Goal: Find specific page/section: Find specific page/section

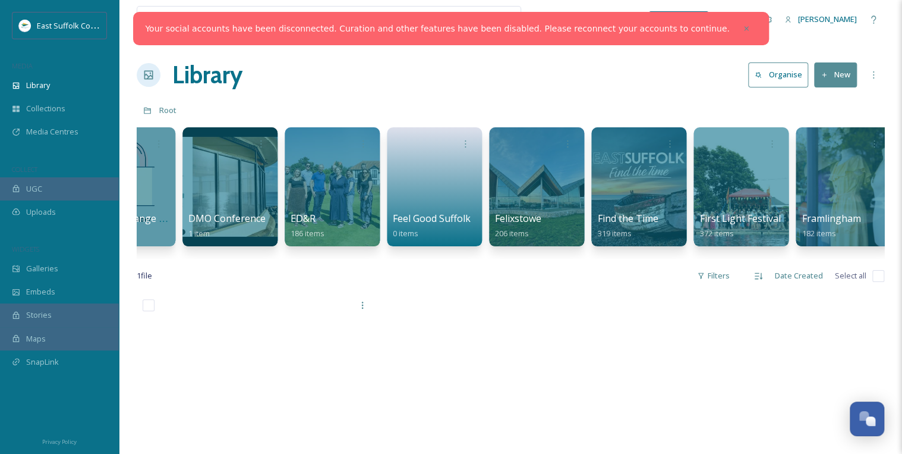
scroll to position [0, 707]
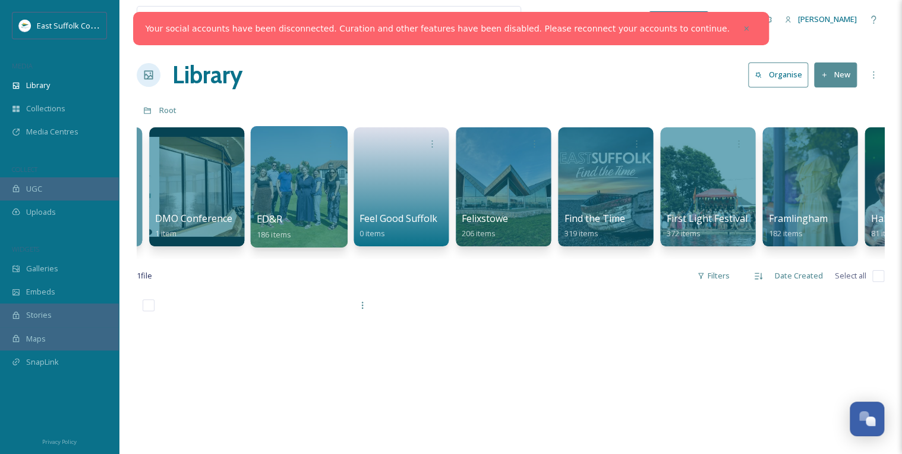
click at [303, 182] on div at bounding box center [298, 186] width 97 height 121
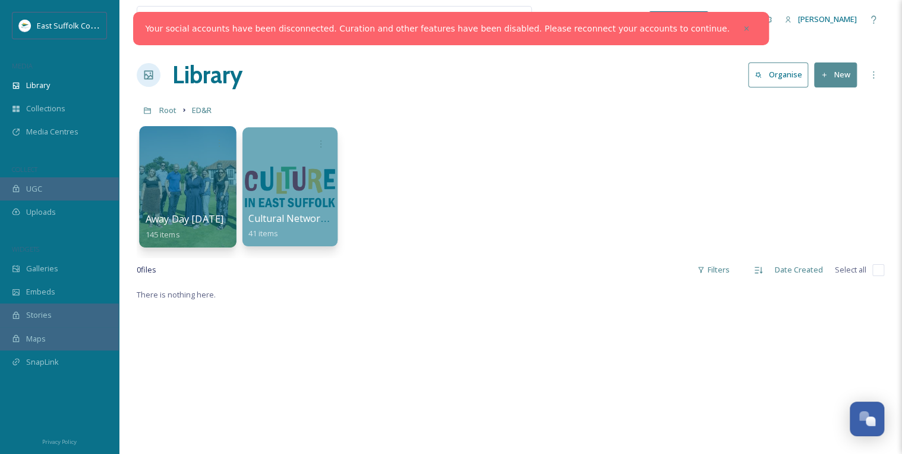
click at [191, 189] on div at bounding box center [187, 186] width 97 height 121
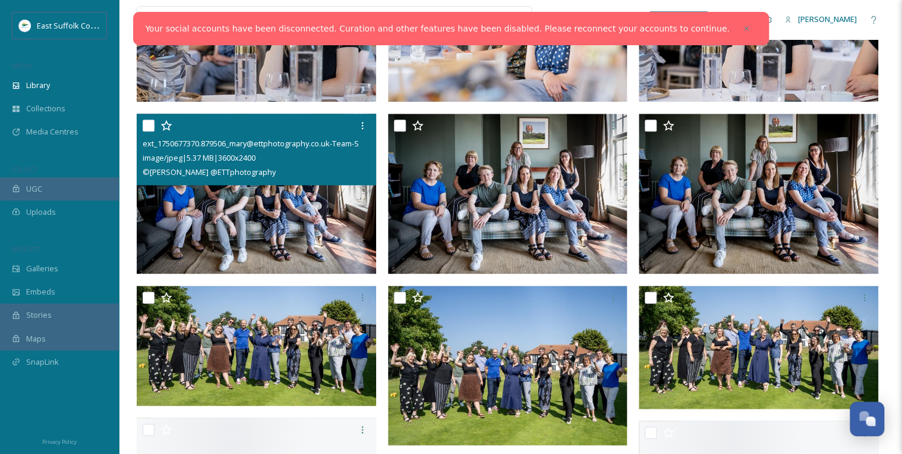
scroll to position [713, 0]
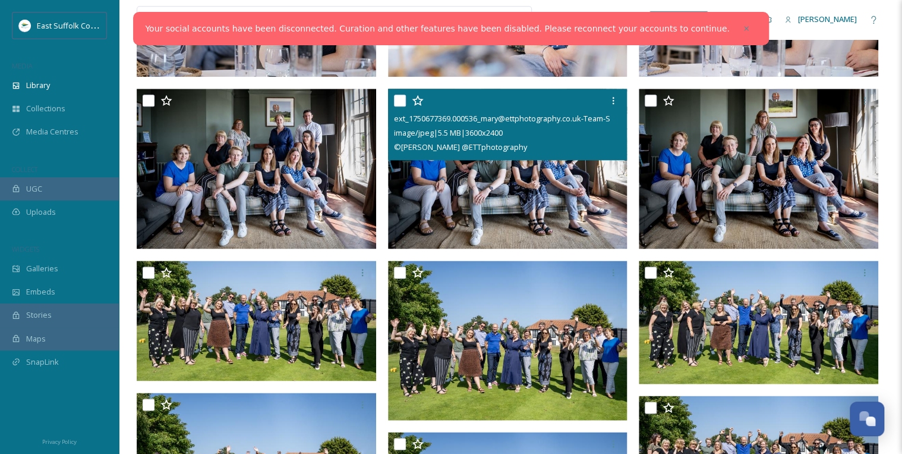
click at [500, 188] on img at bounding box center [508, 169] width 240 height 160
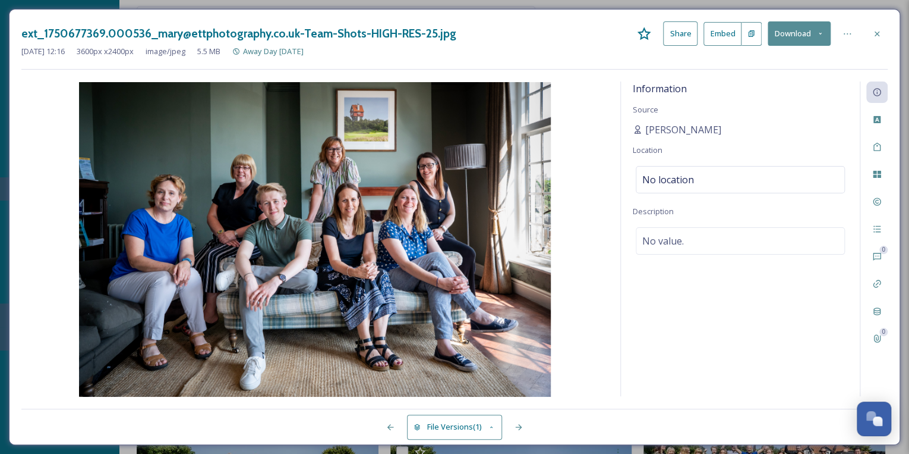
click at [500, 30] on div at bounding box center [877, 33] width 21 height 21
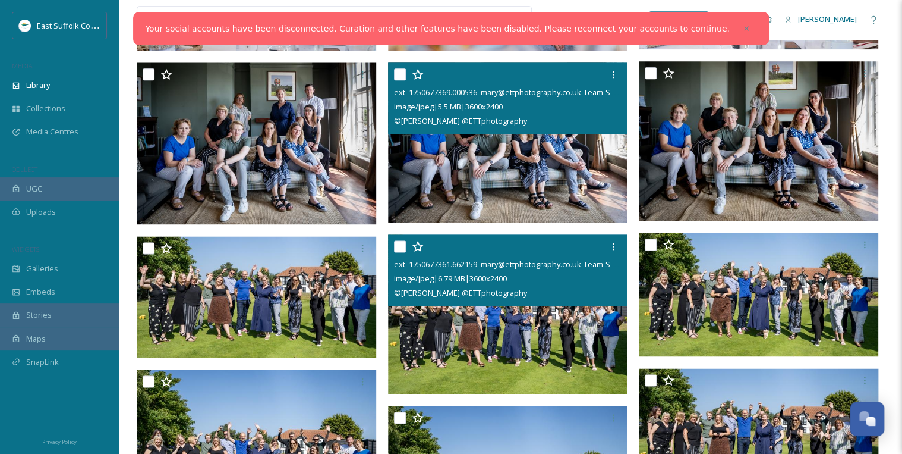
scroll to position [761, 0]
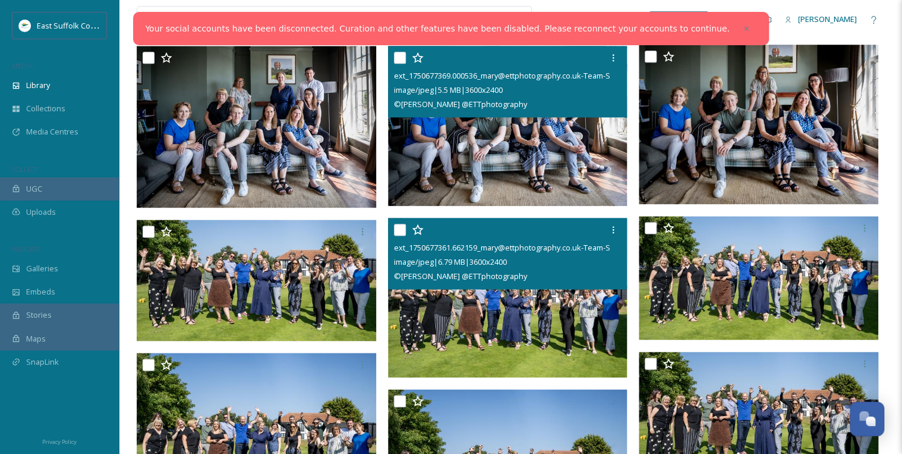
click at [500, 319] on img at bounding box center [508, 298] width 240 height 160
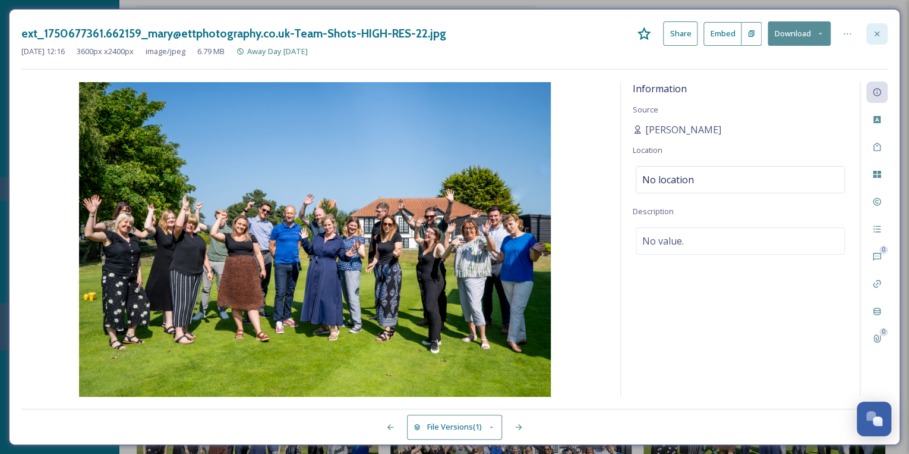
click at [500, 32] on icon at bounding box center [878, 34] width 10 height 10
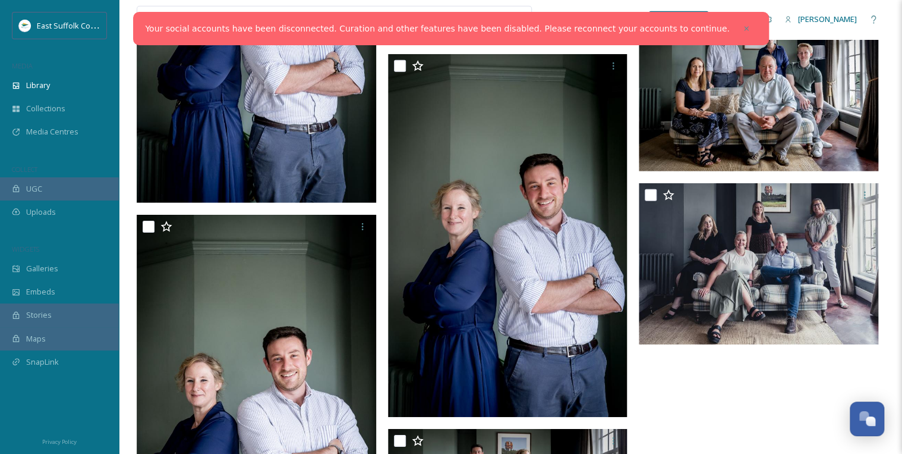
scroll to position [1807, 0]
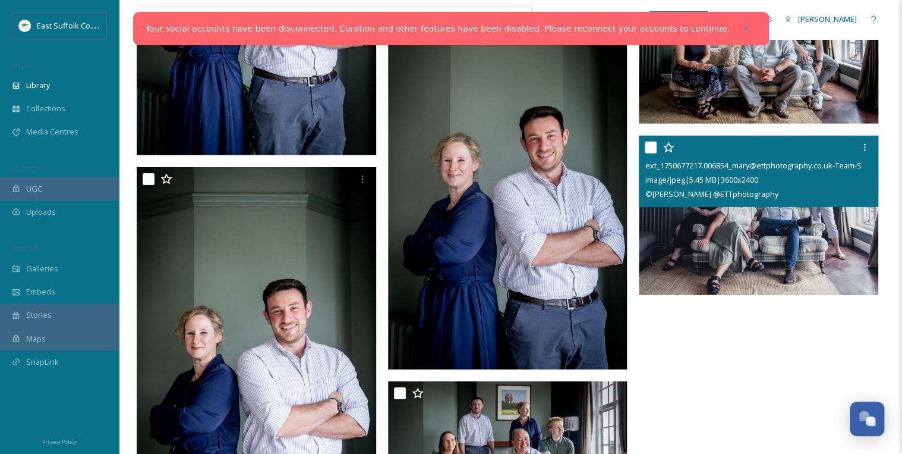
click at [500, 225] on img at bounding box center [759, 216] width 240 height 160
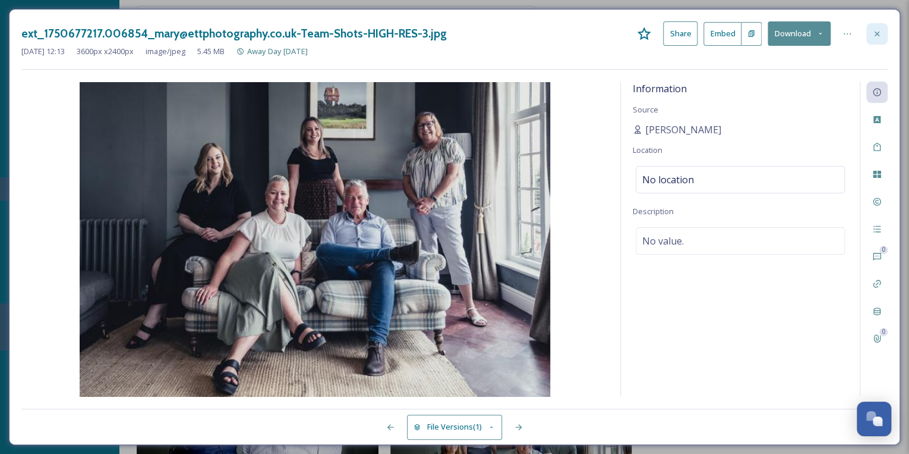
click at [500, 31] on div at bounding box center [877, 33] width 21 height 21
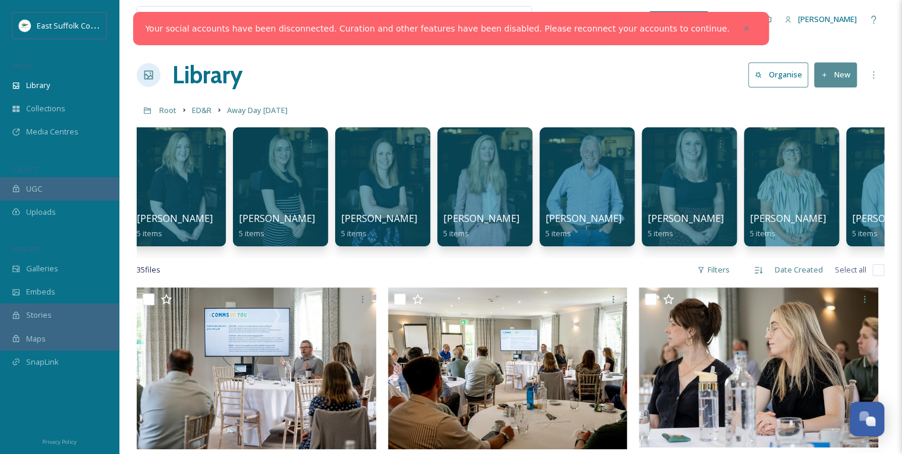
scroll to position [0, 1297]
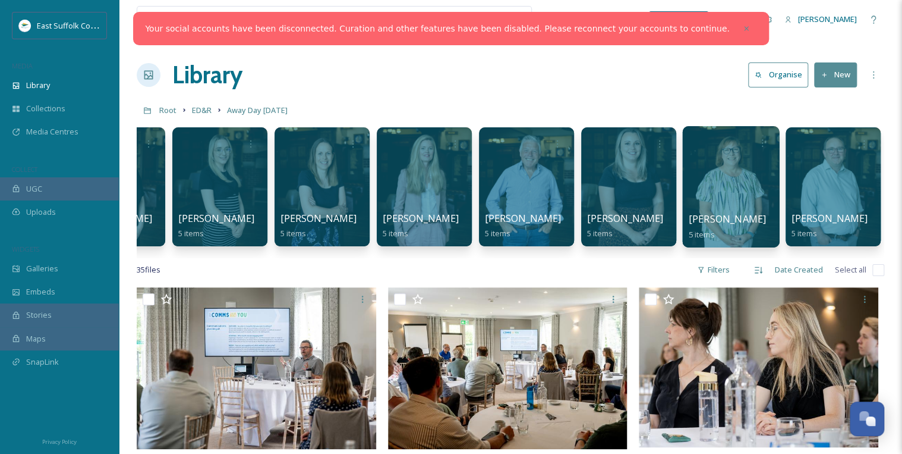
click at [500, 177] on div at bounding box center [730, 186] width 97 height 121
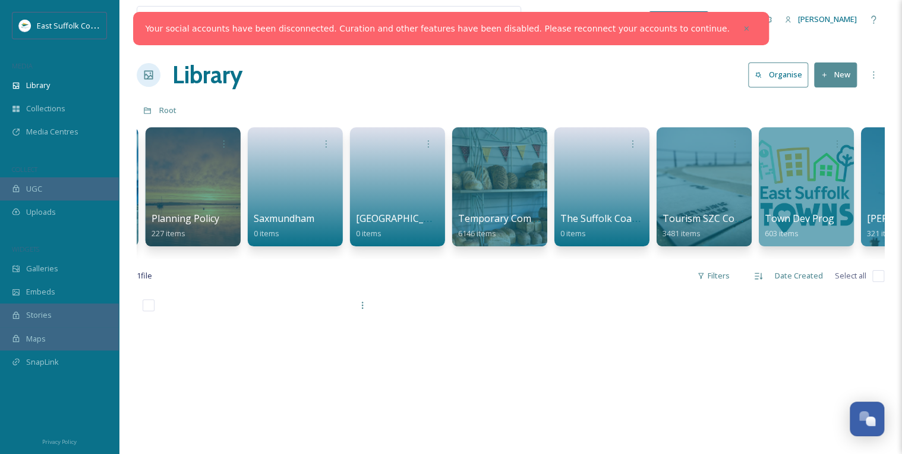
scroll to position [0, 1736]
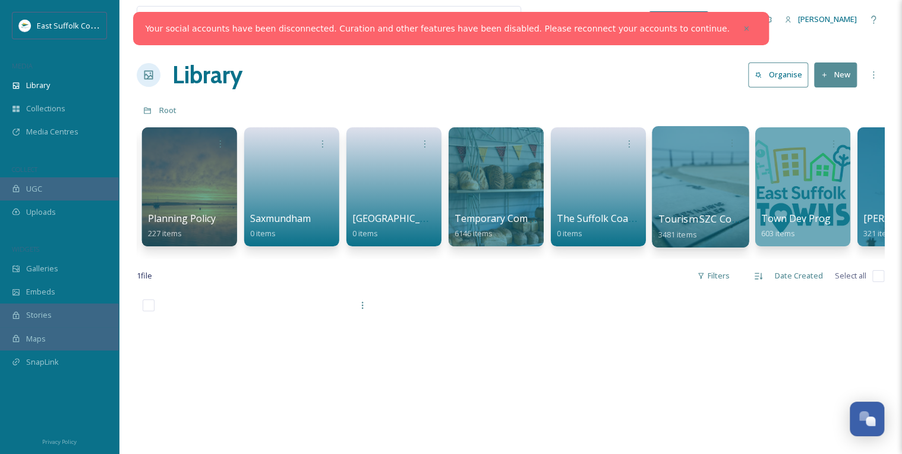
click at [500, 188] on div at bounding box center [700, 186] width 97 height 121
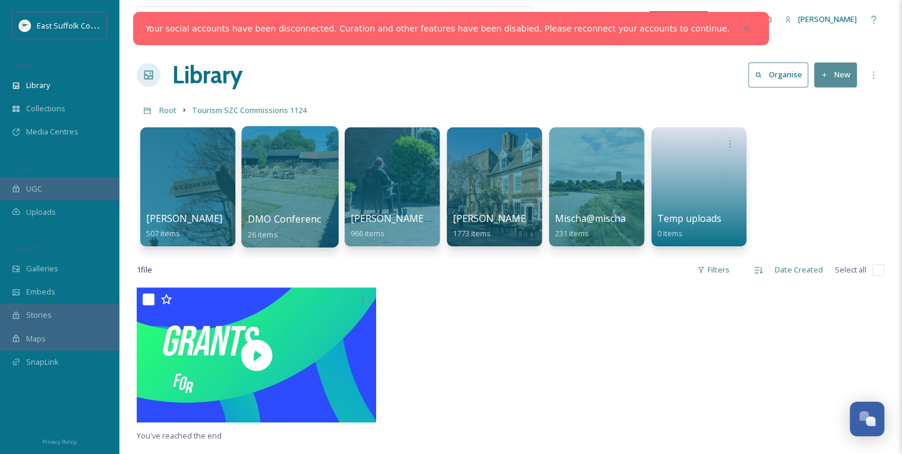
click at [313, 181] on div at bounding box center [289, 186] width 97 height 121
click at [500, 30] on icon at bounding box center [746, 28] width 8 height 8
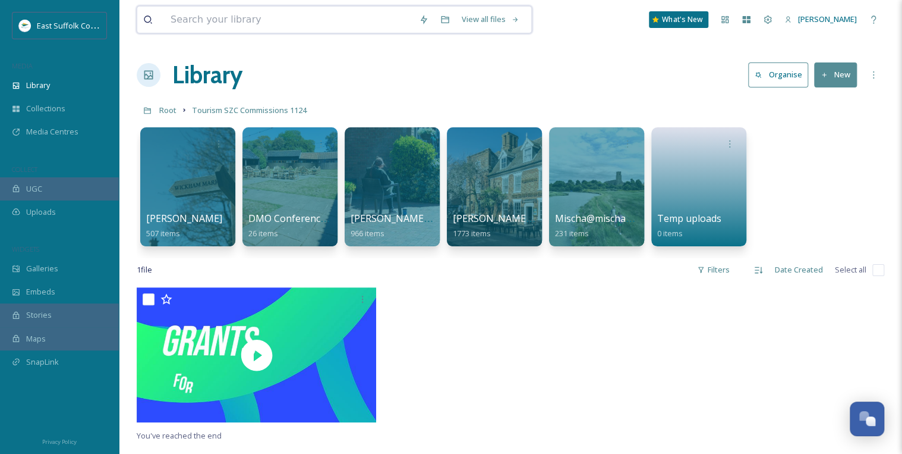
click at [314, 21] on input at bounding box center [289, 20] width 248 height 26
type input "southwold"
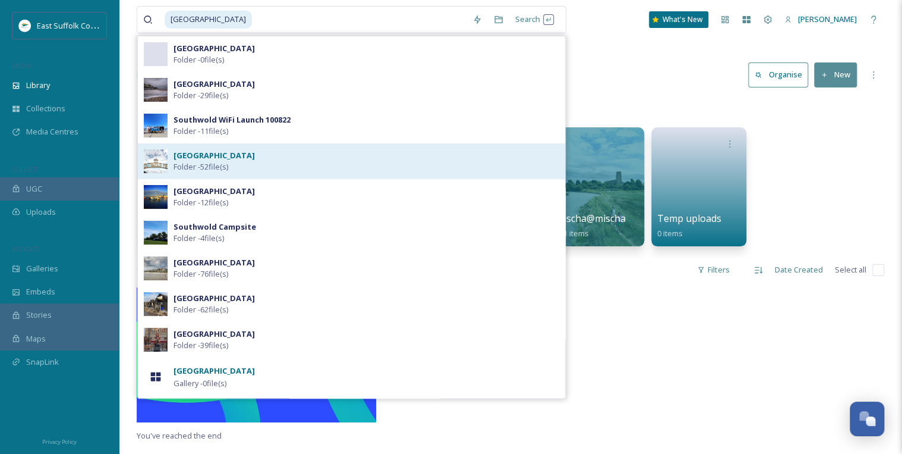
click at [199, 158] on strong "[GEOGRAPHIC_DATA]" at bounding box center [214, 155] width 81 height 11
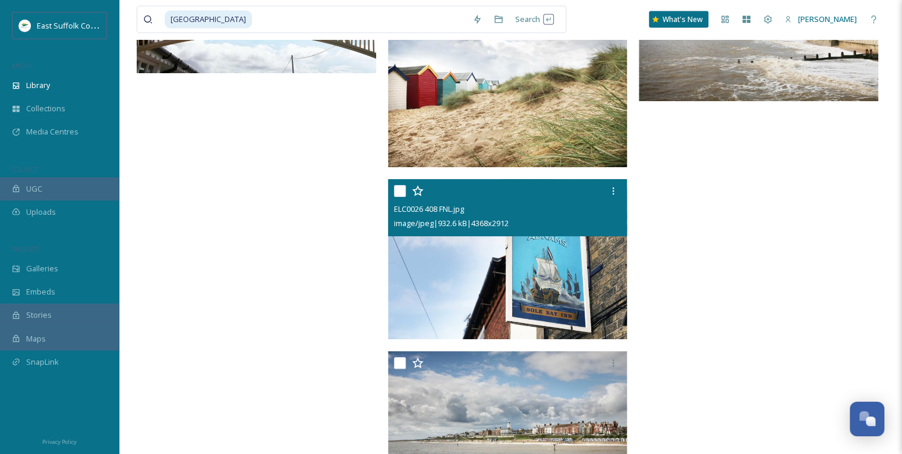
scroll to position [3642, 0]
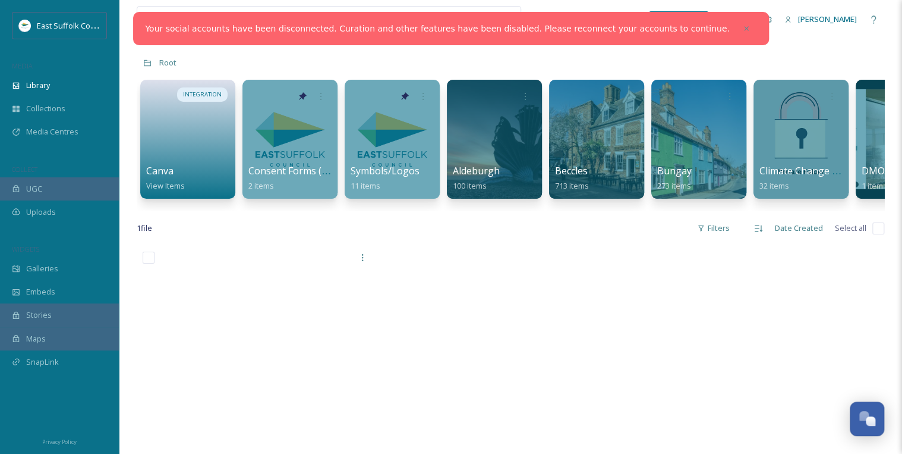
click at [160, 13] on div at bounding box center [283, 20] width 281 height 26
click at [744, 27] on icon at bounding box center [746, 28] width 4 height 4
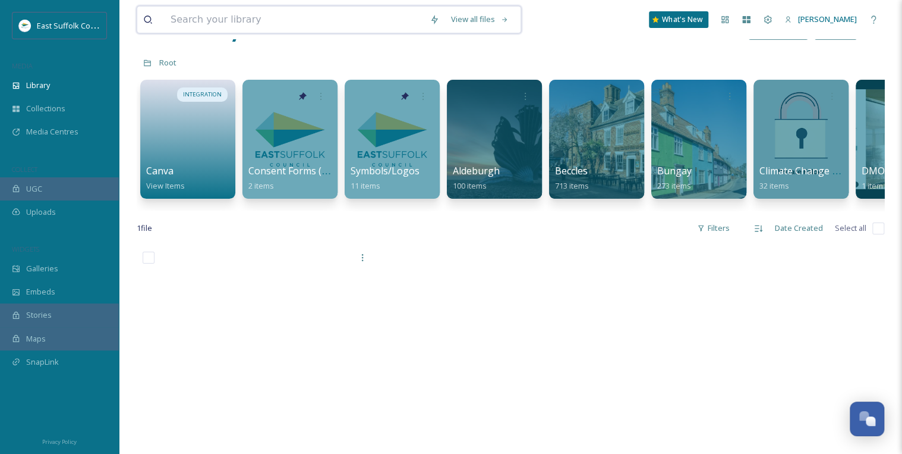
click at [204, 15] on input at bounding box center [294, 20] width 259 height 26
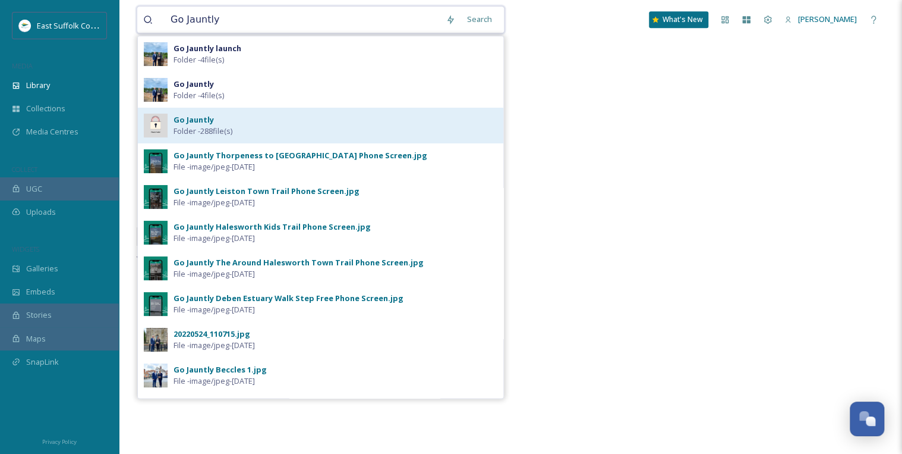
type input "Go Jauntly"
click at [194, 120] on strong "Go Jauntly" at bounding box center [194, 119] width 40 height 11
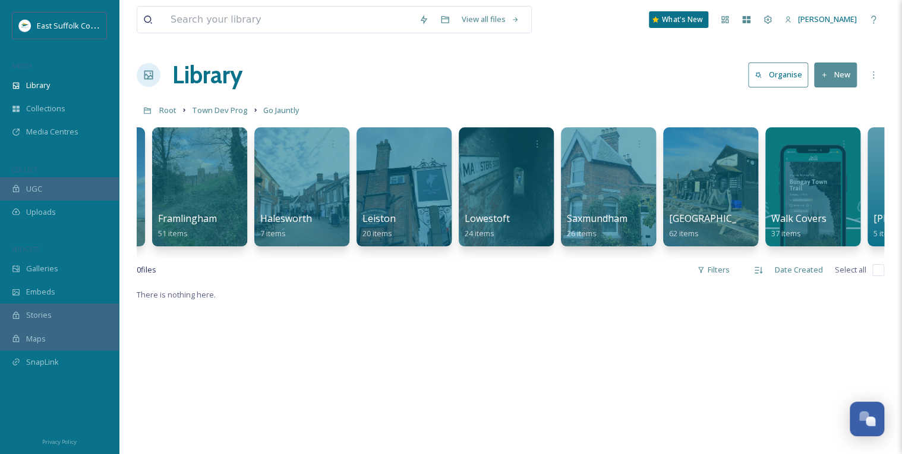
scroll to position [0, 398]
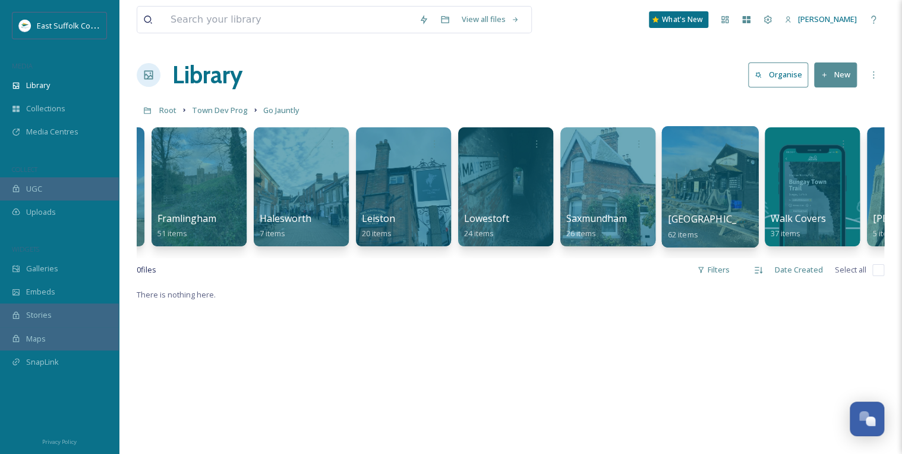
click at [695, 197] on div at bounding box center [710, 186] width 97 height 121
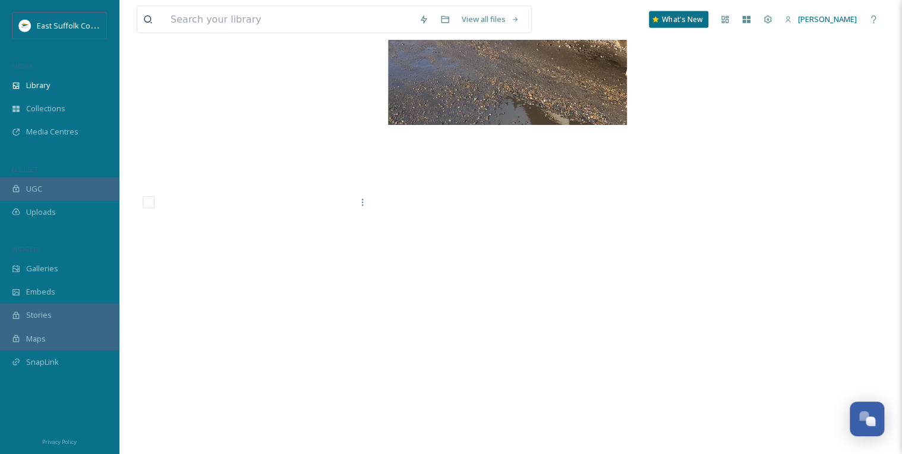
scroll to position [8107, 0]
